Goal: Find specific page/section: Find specific page/section

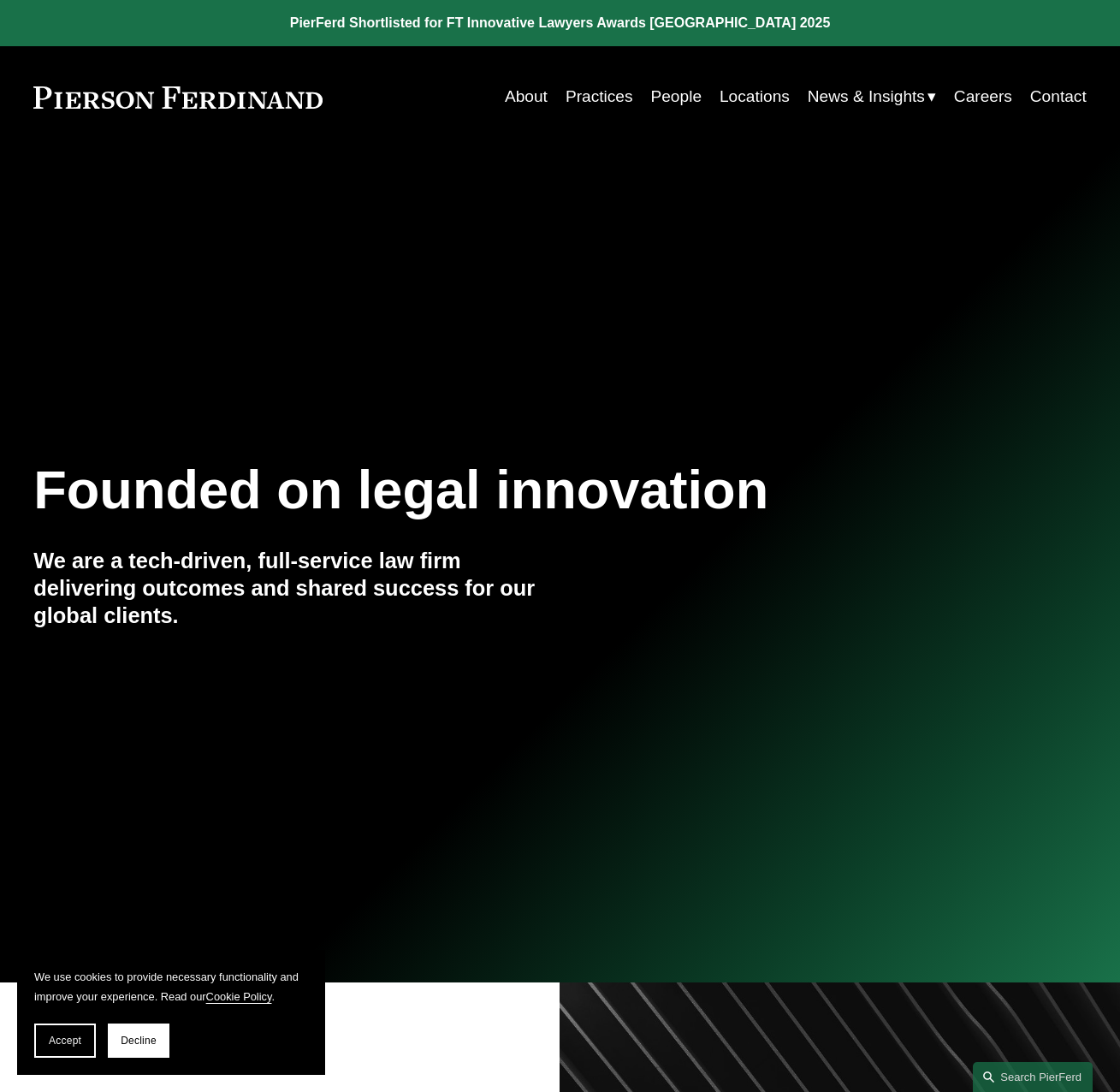
click at [657, 92] on link "People" at bounding box center [676, 97] width 51 height 33
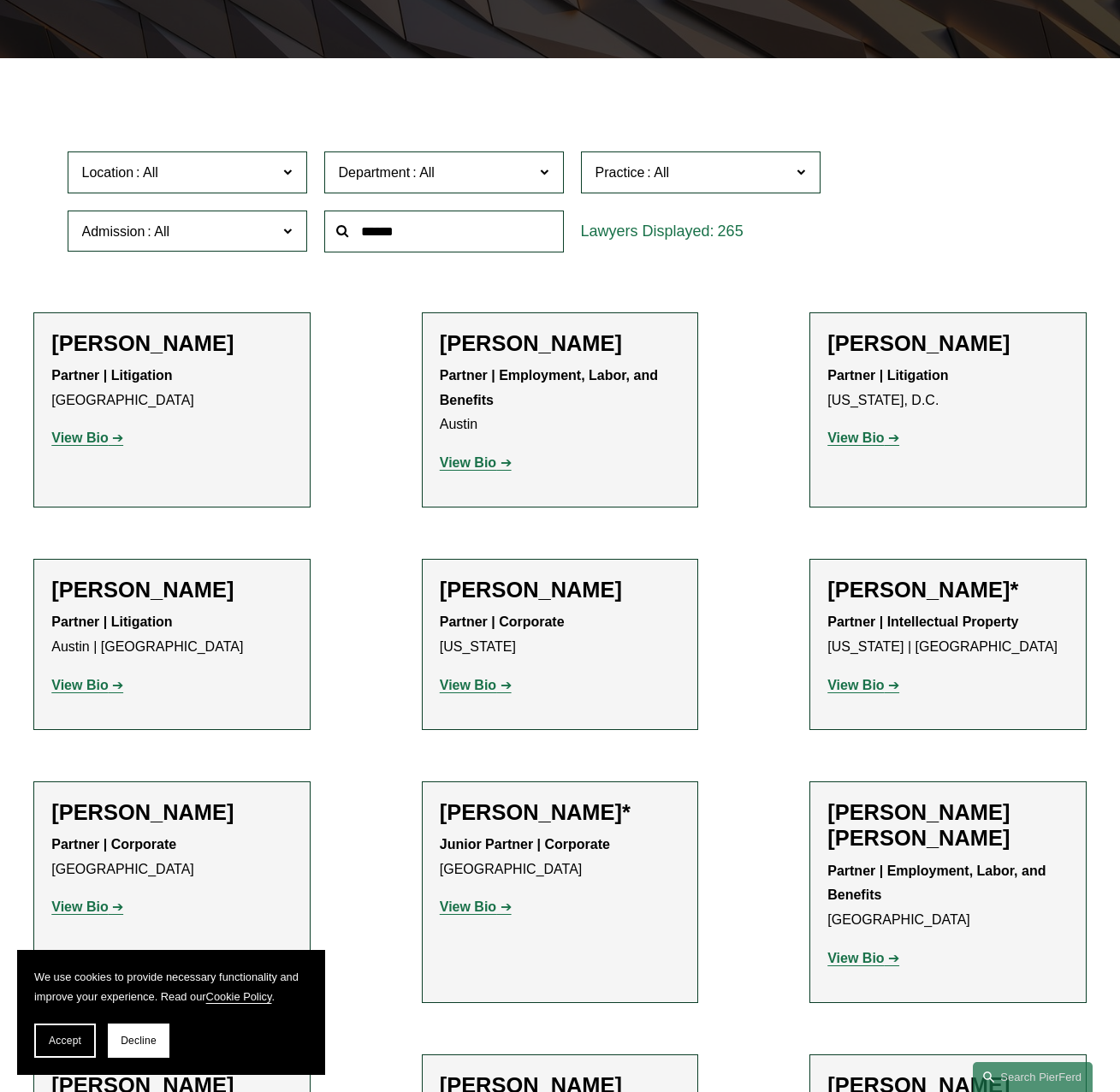
scroll to position [428, 0]
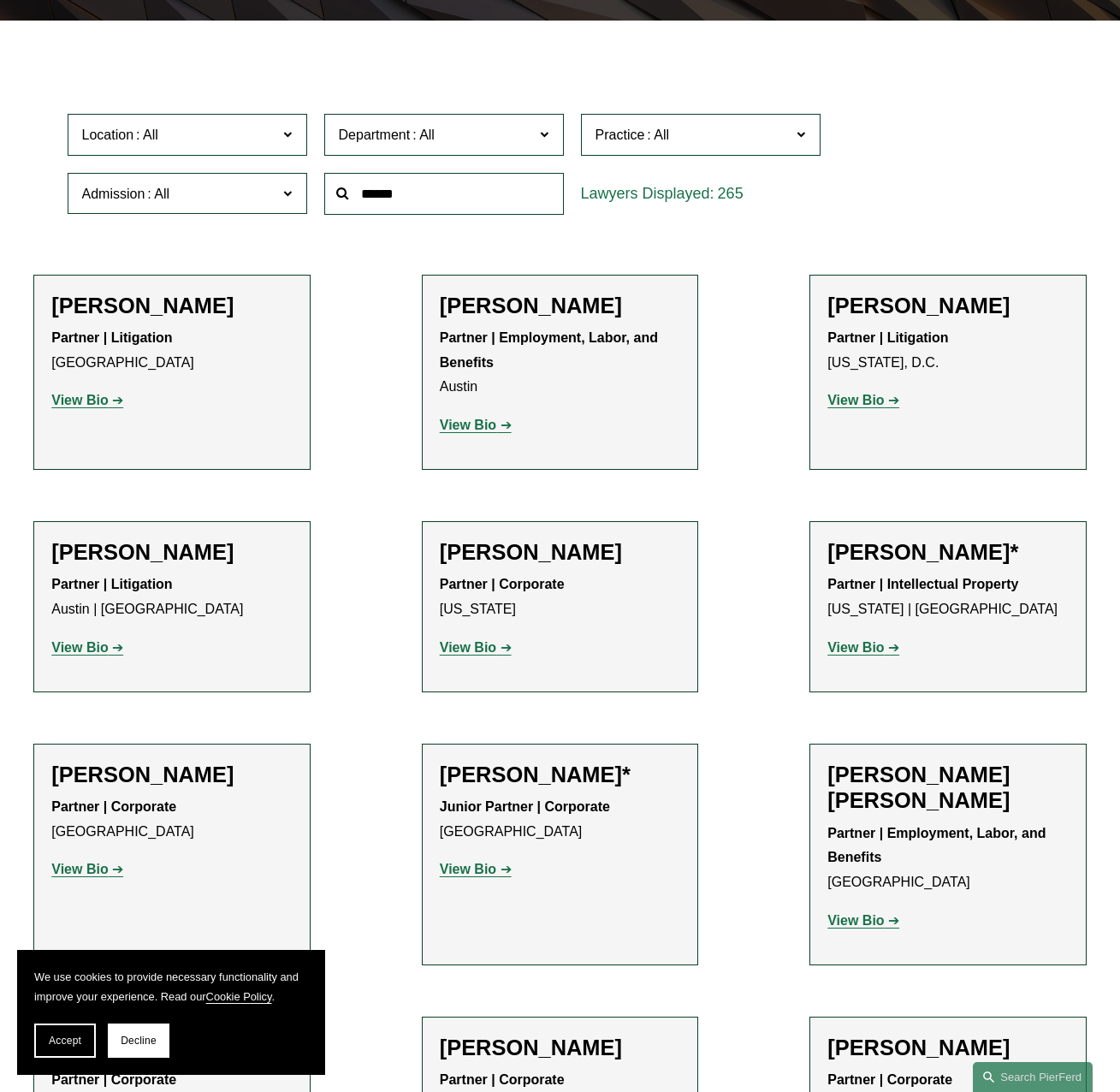
click at [249, 131] on span "Location" at bounding box center [180, 135] width 196 height 23
